Goal: Transaction & Acquisition: Purchase product/service

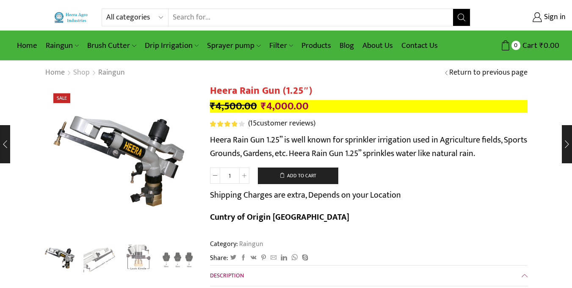
click at [80, 73] on link "Shop" at bounding box center [81, 72] width 17 height 11
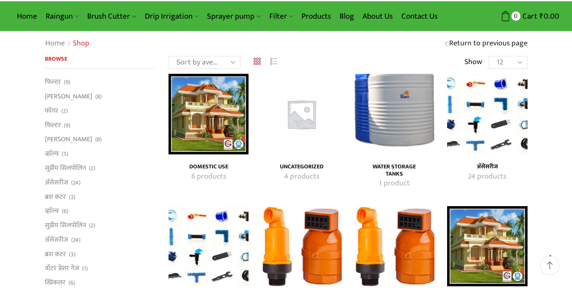
scroll to position [56, 0]
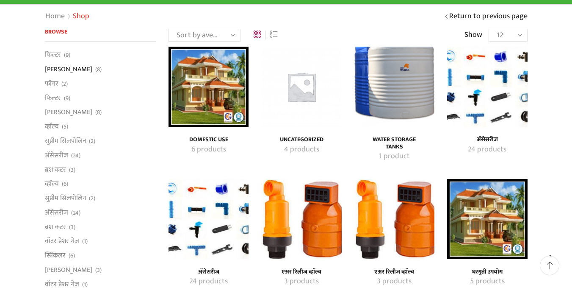
click at [52, 70] on link "[PERSON_NAME]" at bounding box center [68, 69] width 47 height 14
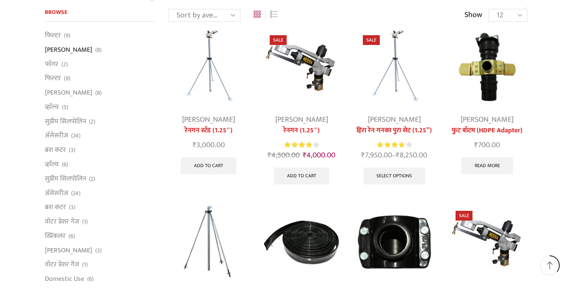
scroll to position [28, 0]
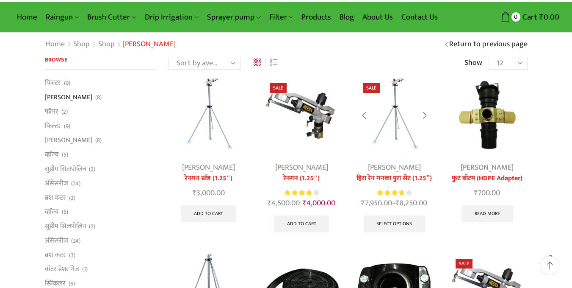
click at [385, 129] on img at bounding box center [395, 115] width 80 height 80
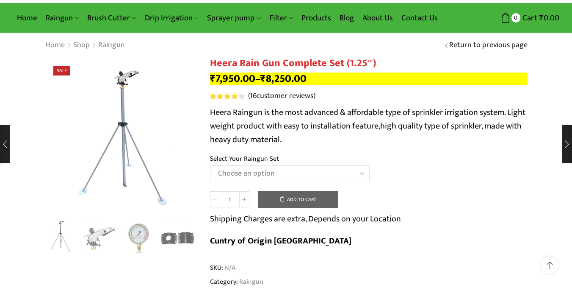
scroll to position [56, 0]
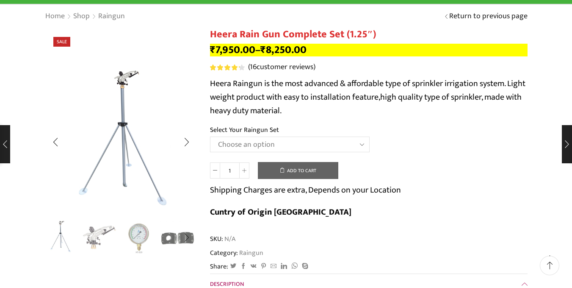
click at [98, 236] on img "2 / 5" at bounding box center [99, 236] width 35 height 35
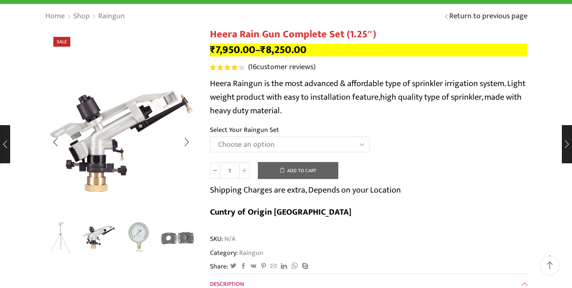
click at [143, 239] on img "3 / 5" at bounding box center [138, 236] width 35 height 35
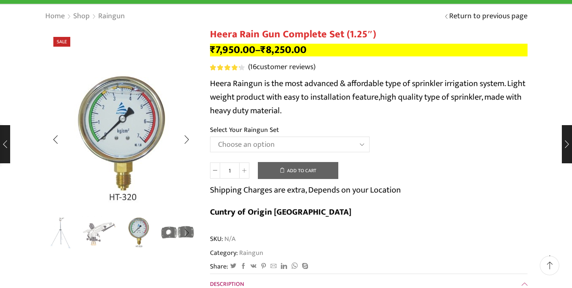
click at [170, 240] on img "4 / 5" at bounding box center [177, 231] width 35 height 35
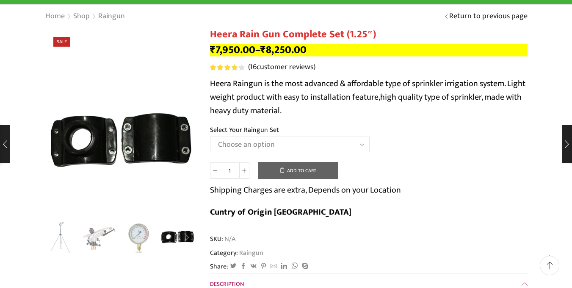
click at [186, 235] on div "Next slide" at bounding box center [186, 237] width 21 height 21
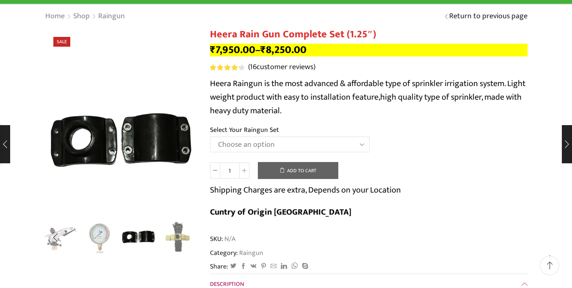
click at [178, 236] on img "5 / 5" at bounding box center [177, 236] width 35 height 35
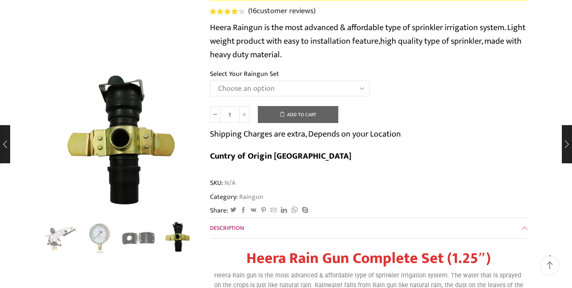
scroll to position [113, 0]
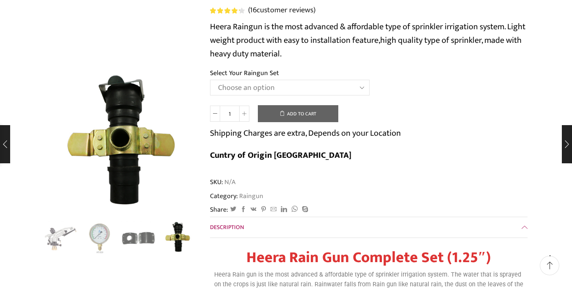
click at [359, 89] on select "Choose an option Raingun Set for 2'' PVC Pipe Raingun Set for 2.5'' PVC Pipe Ra…" at bounding box center [290, 88] width 160 height 16
click at [210, 80] on select "Choose an option Raingun Set for 2'' PVC Pipe Raingun Set for 2.5'' PVC Pipe Ra…" at bounding box center [290, 88] width 160 height 16
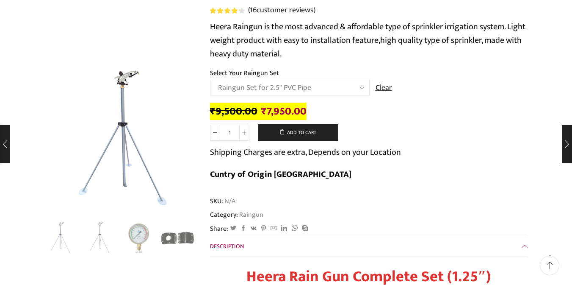
click at [350, 89] on select "Choose an option Raingun Set for 2'' PVC Pipe Raingun Set for 2.5'' PVC Pipe Ra…" at bounding box center [290, 88] width 160 height 16
click at [210, 80] on select "Choose an option Raingun Set for 2'' PVC Pipe Raingun Set for 2.5'' PVC Pipe Ra…" at bounding box center [290, 88] width 160 height 16
click at [426, 133] on div "Heera Rain Gun Complete Set (1.25") quantity 1 Add to cart Shipping Charges are…" at bounding box center [369, 156] width 318 height 65
click at [343, 88] on select "Choose an option Raingun Set for 2'' PVC Pipe Raingun Set for 2.5'' PVC Pipe Ra…" at bounding box center [290, 88] width 160 height 16
click at [210, 80] on select "Choose an option Raingun Set for 2'' PVC Pipe Raingun Set for 2.5'' PVC Pipe Ra…" at bounding box center [290, 88] width 160 height 16
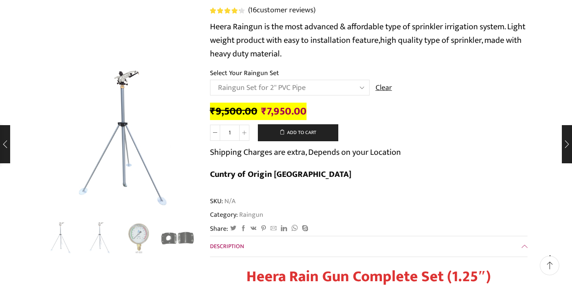
select select "Raingun Set for 2'' PVC Pipe"
click at [339, 91] on select "Choose an option Raingun Set for 2'' PVC Pipe Raingun Set for 2.5'' PVC Pipe Ra…" at bounding box center [290, 88] width 160 height 16
click at [210, 80] on select "Choose an option Raingun Set for 2'' PVC Pipe Raingun Set for 2.5'' PVC Pipe Ra…" at bounding box center [290, 88] width 160 height 16
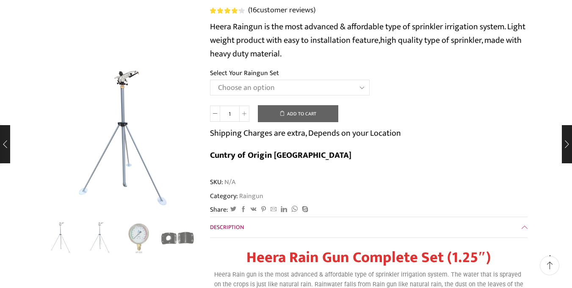
click at [334, 90] on select "Choose an option Raingun Set for 2'' PVC Pipe Raingun Set for 2.5'' PVC Pipe Ra…" at bounding box center [290, 88] width 160 height 16
click at [210, 80] on select "Choose an option Raingun Set for 2'' PVC Pipe Raingun Set for 2.5'' PVC Pipe Ra…" at bounding box center [290, 88] width 160 height 16
select select "Raingun Set for 2.5'' PVC Pipe"
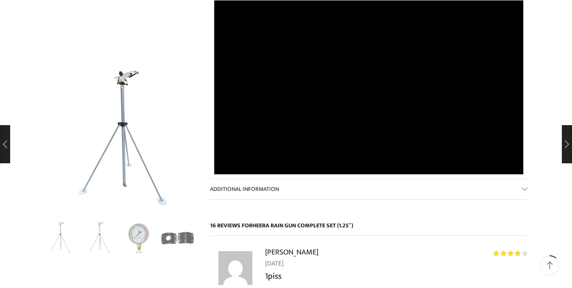
scroll to position [847, 0]
